Goal: Check status: Check status

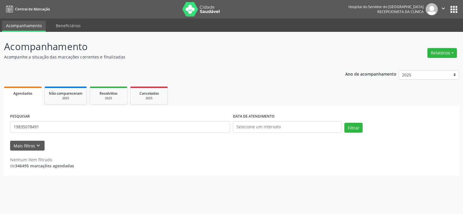
type input "19835078491"
click at [345, 123] on button "Filtrar" at bounding box center [354, 128] width 18 height 10
drag, startPoint x: 74, startPoint y: 128, endPoint x: 0, endPoint y: 130, distance: 74.2
click at [0, 130] on div "Acompanhamento Acompanhe a situação das marcações correntes e finalizadas Relat…" at bounding box center [231, 123] width 463 height 182
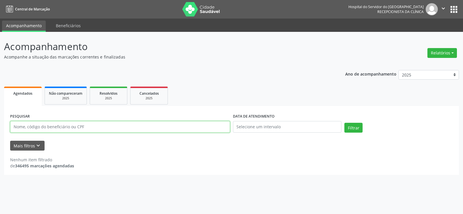
click at [78, 127] on input "text" at bounding box center [120, 127] width 220 height 12
paste input "14539165470"
type input "14539165470"
click at [345, 123] on button "Filtrar" at bounding box center [354, 128] width 18 height 10
